Goal: Transaction & Acquisition: Purchase product/service

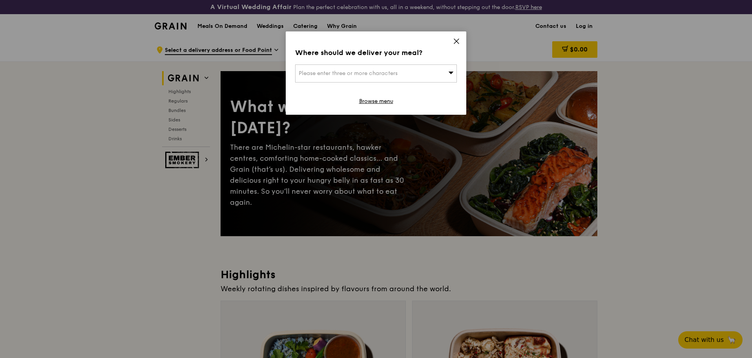
click at [422, 75] on div "Please enter three or more characters" at bounding box center [376, 73] width 162 height 18
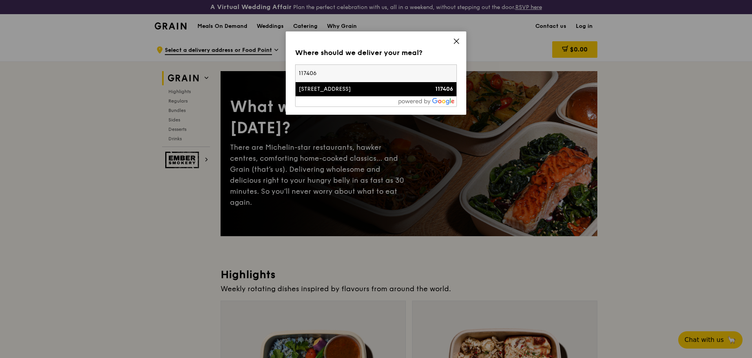
type input "117406"
click at [313, 87] on div "[STREET_ADDRESS]" at bounding box center [357, 89] width 116 height 8
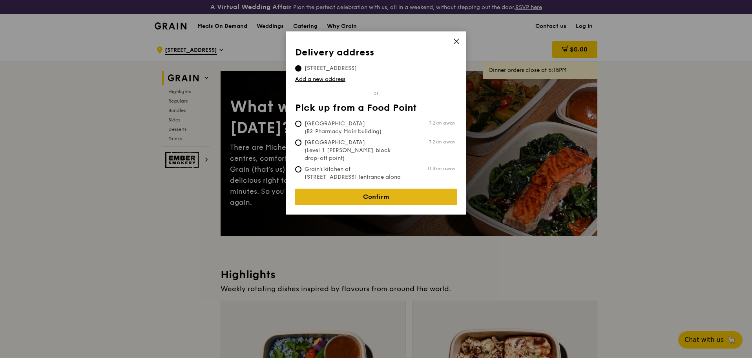
click at [381, 188] on link "Confirm" at bounding box center [376, 196] width 162 height 16
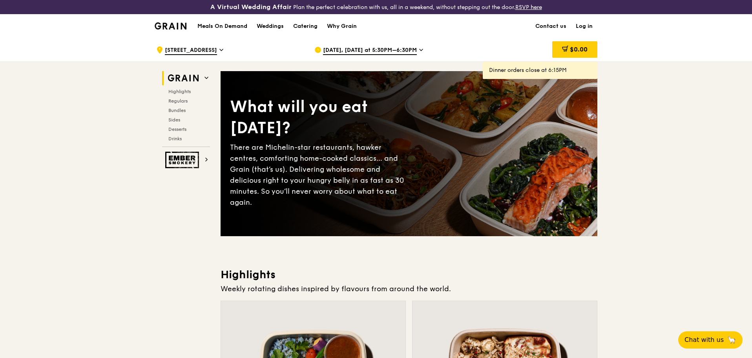
click at [585, 24] on link "Log in" at bounding box center [584, 27] width 26 height 24
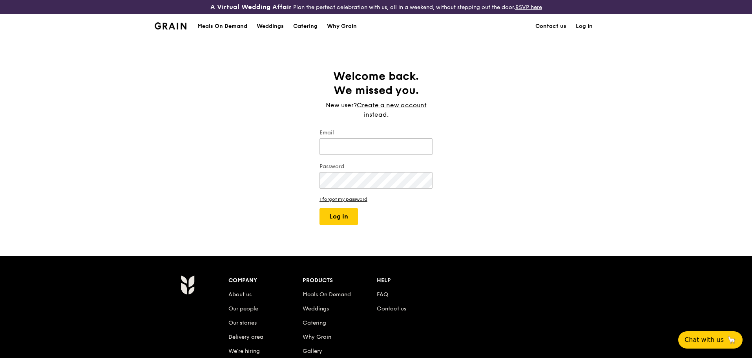
type input "[PERSON_NAME][EMAIL_ADDRESS][DOMAIN_NAME]"
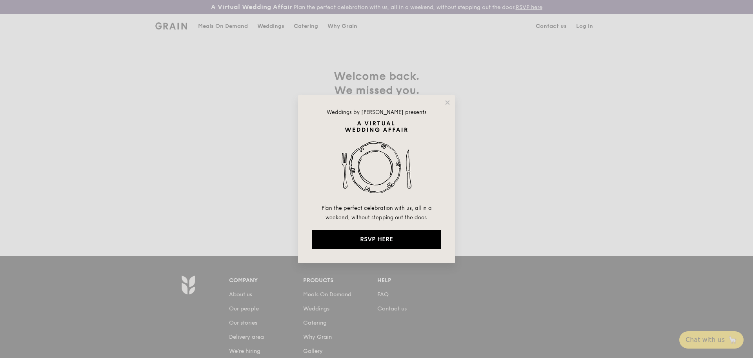
drag, startPoint x: 344, startPoint y: 189, endPoint x: 345, endPoint y: 216, distance: 27.5
click at [345, 216] on span "Plan the perfect celebration with us, all in a weekend, without stepping out th…" at bounding box center [377, 213] width 110 height 16
click at [447, 100] on icon at bounding box center [447, 102] width 7 height 7
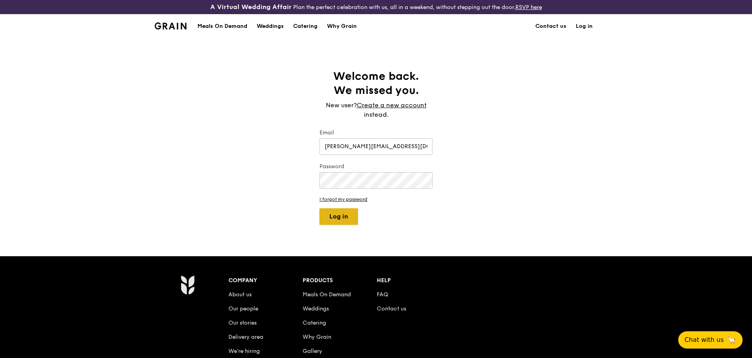
click at [337, 217] on button "Log in" at bounding box center [338, 216] width 38 height 16
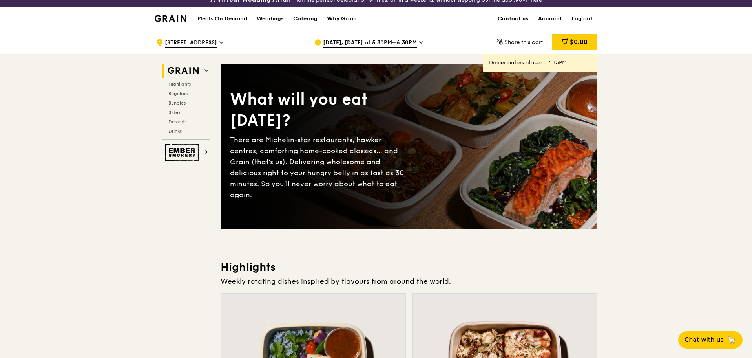
scroll to position [10, 0]
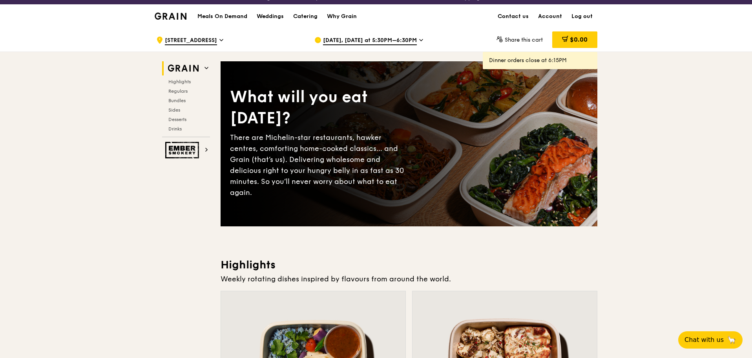
click at [420, 37] on icon at bounding box center [421, 39] width 4 height 7
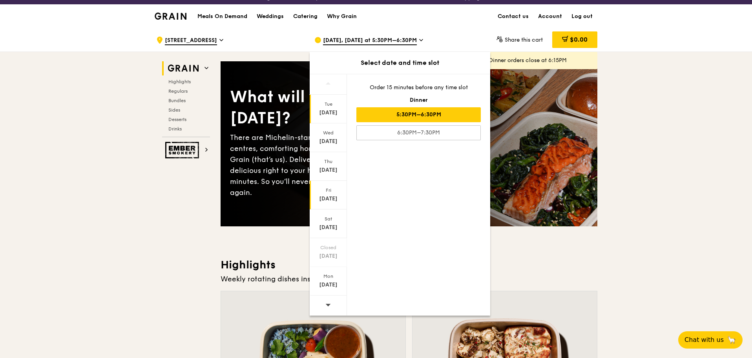
click at [327, 199] on div "[DATE]" at bounding box center [328, 199] width 35 height 8
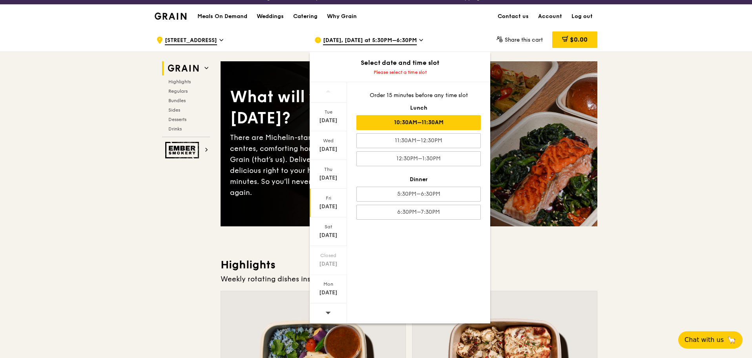
click at [432, 122] on div "10:30AM–11:30AM" at bounding box center [418, 122] width 124 height 15
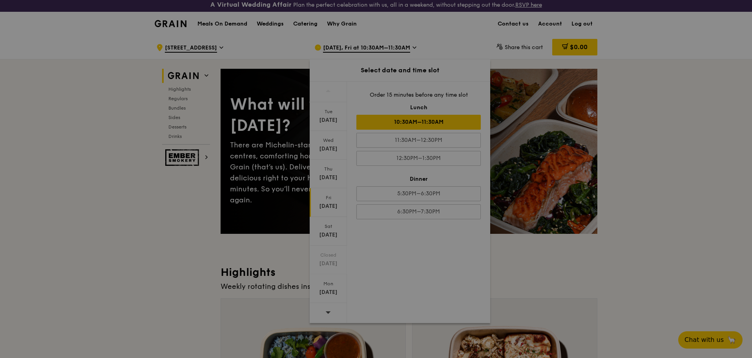
scroll to position [0, 0]
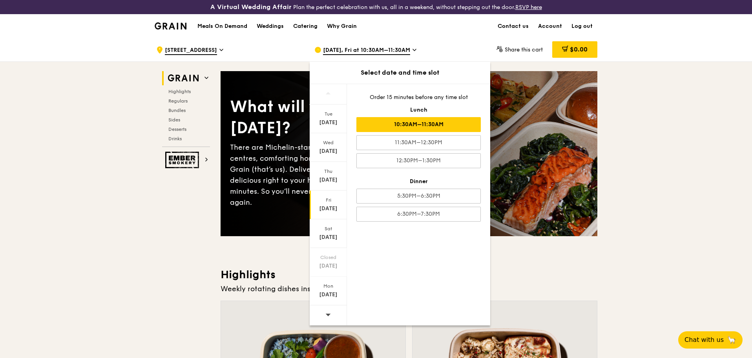
click at [329, 208] on div "[DATE]" at bounding box center [328, 208] width 35 height 8
click at [425, 120] on div "10:30AM–11:30AM" at bounding box center [418, 124] width 124 height 15
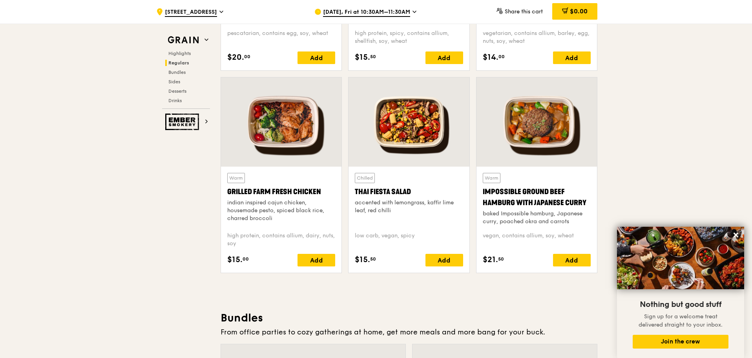
scroll to position [885, 0]
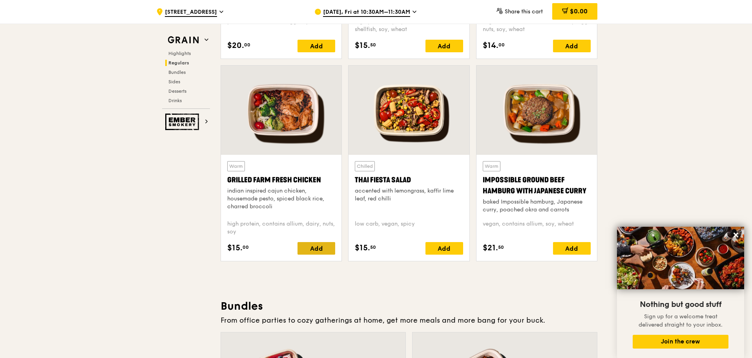
click at [321, 249] on div "Add" at bounding box center [316, 248] width 38 height 13
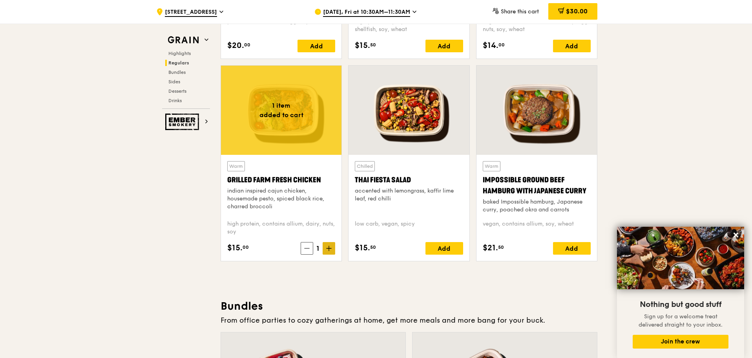
click at [329, 250] on icon at bounding box center [328, 247] width 5 height 5
click at [368, 299] on h3 "Bundles" at bounding box center [409, 306] width 377 height 14
